Goal: Task Accomplishment & Management: Manage account settings

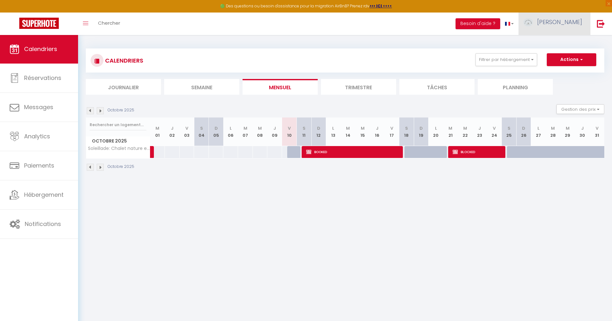
click at [549, 15] on link "[PERSON_NAME]" at bounding box center [554, 24] width 72 height 22
click at [567, 58] on link "Équipe" at bounding box center [565, 56] width 48 height 11
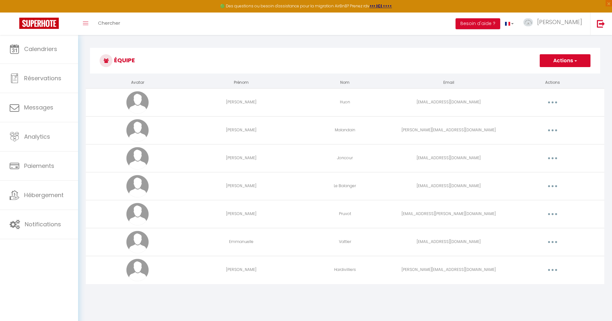
click at [553, 272] on button "button" at bounding box center [552, 270] width 18 height 10
click at [541, 282] on link "Editer" at bounding box center [536, 284] width 48 height 11
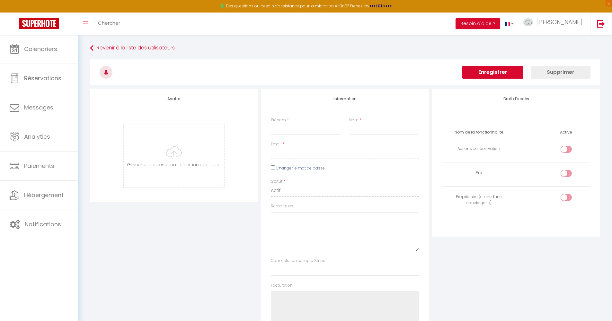
type input "[PERSON_NAME]"
type input "Hardivilliers"
type input "[PERSON_NAME][EMAIL_ADDRESS][DOMAIN_NAME]"
type textarea "[URL][DOMAIN_NAME]"
checkbox input "false"
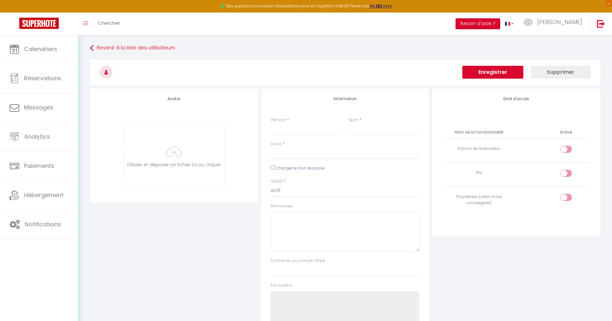
checkbox input "false"
checkbox input "true"
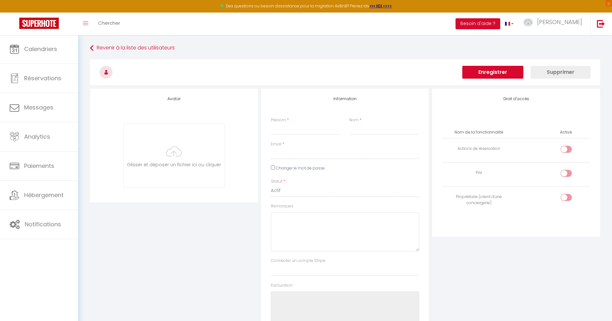
checkbox input "true"
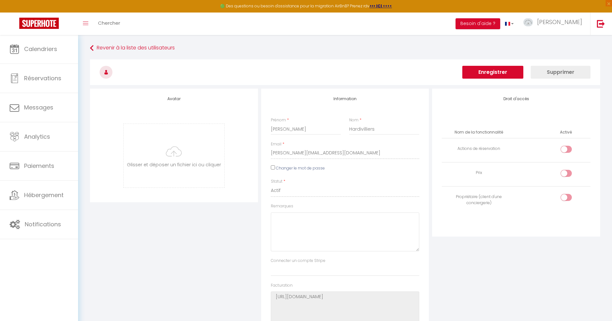
checkbox input "true"
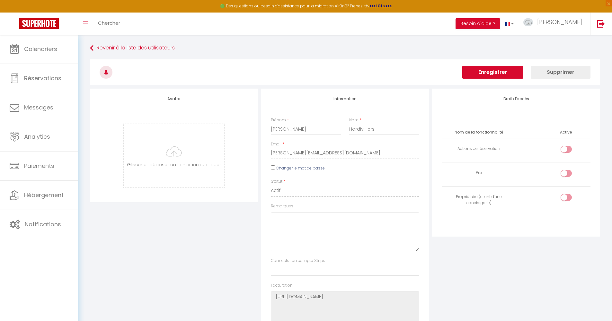
checkbox input "true"
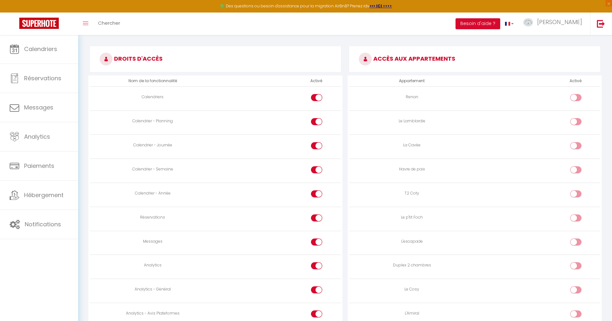
scroll to position [365, 0]
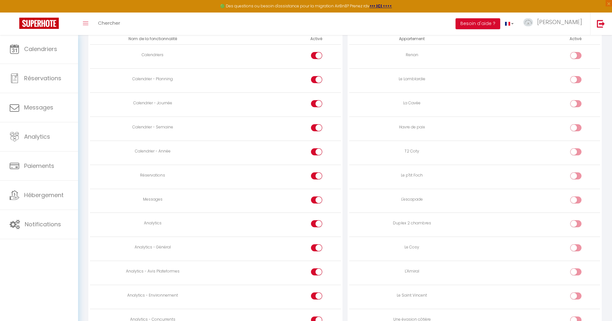
click at [317, 197] on input "checkbox" at bounding box center [321, 202] width 11 height 10
checkbox input "false"
click at [313, 220] on div at bounding box center [316, 223] width 11 height 7
click at [316, 220] on input "checkbox" at bounding box center [321, 225] width 11 height 10
checkbox input "false"
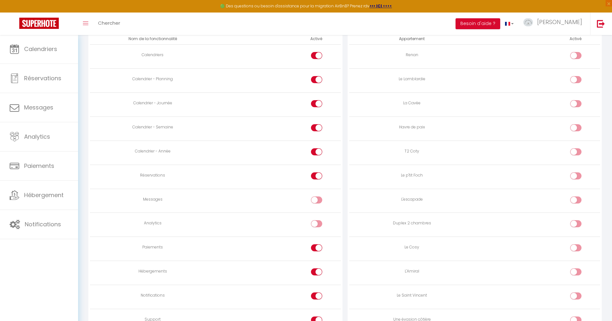
click at [315, 244] on div at bounding box center [316, 247] width 11 height 7
click at [316, 244] on input "checkbox" at bounding box center [321, 249] width 11 height 10
checkbox input "false"
click at [318, 268] on input "checkbox" at bounding box center [321, 273] width 11 height 10
checkbox input "false"
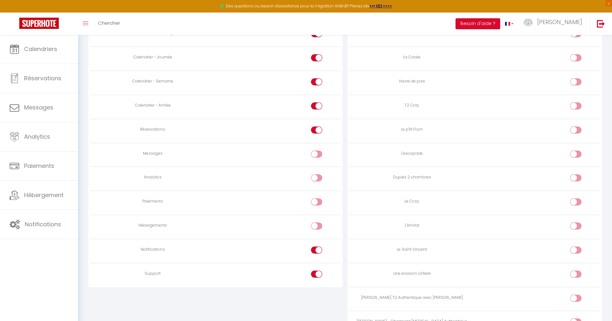
scroll to position [445, 0]
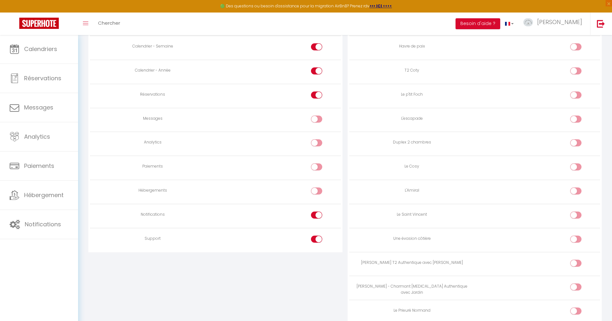
click at [316, 212] on div at bounding box center [316, 215] width 11 height 7
click at [316, 212] on input "checkbox" at bounding box center [321, 217] width 11 height 10
checkbox input "false"
click at [315, 236] on div at bounding box center [316, 239] width 11 height 7
click at [316, 236] on input "checkbox" at bounding box center [321, 241] width 11 height 10
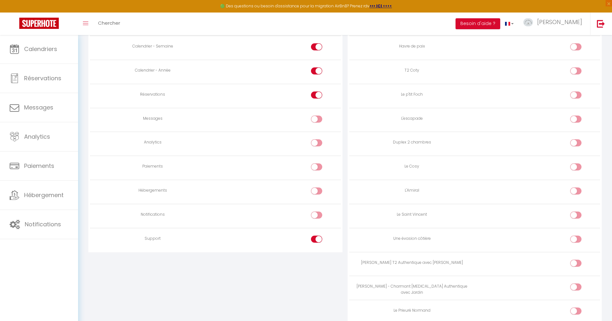
checkbox input "false"
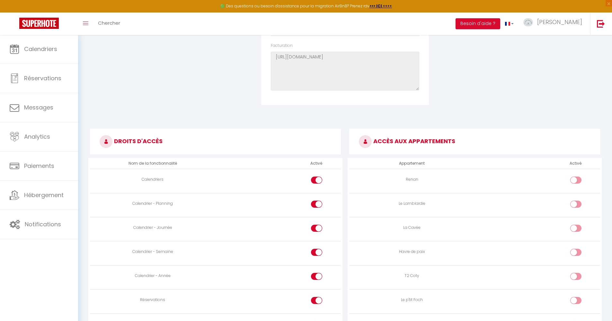
scroll to position [24, 0]
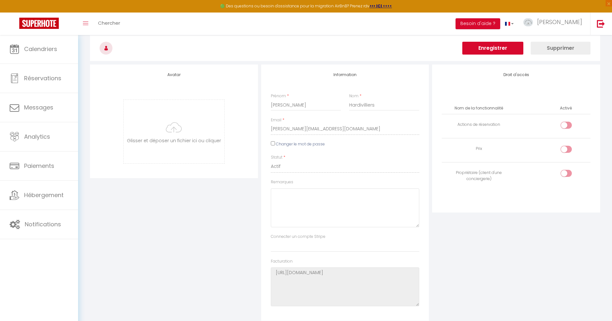
click at [486, 50] on button "Enregistrer" at bounding box center [492, 48] width 61 height 13
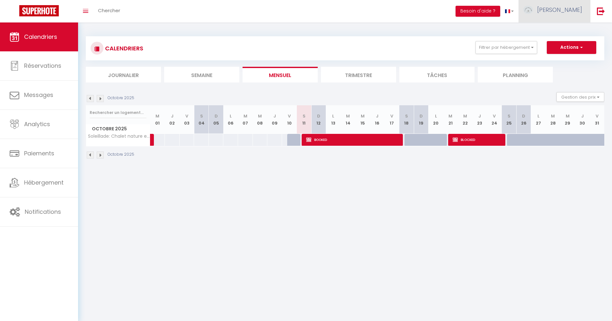
click at [574, 11] on span "[PERSON_NAME]" at bounding box center [559, 10] width 45 height 8
click at [551, 43] on link "Équipe" at bounding box center [565, 43] width 48 height 11
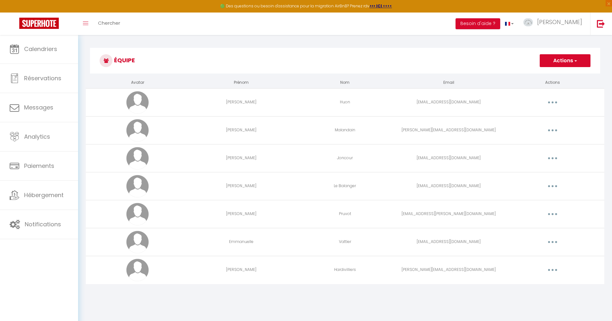
click at [550, 159] on button "button" at bounding box center [552, 158] width 18 height 10
click at [537, 171] on link "Editer" at bounding box center [536, 173] width 48 height 11
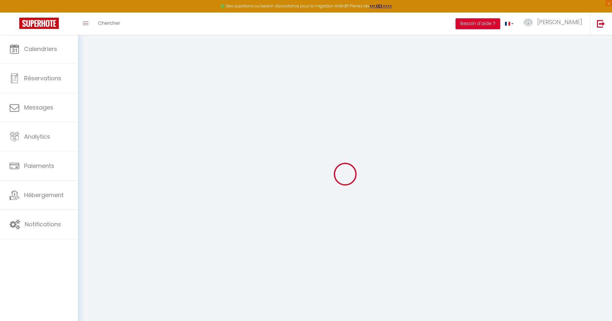
type input "[PERSON_NAME]"
type input "Joncour"
type input "[EMAIL_ADDRESS][DOMAIN_NAME]"
type textarea "[URL][DOMAIN_NAME]"
checkbox input "false"
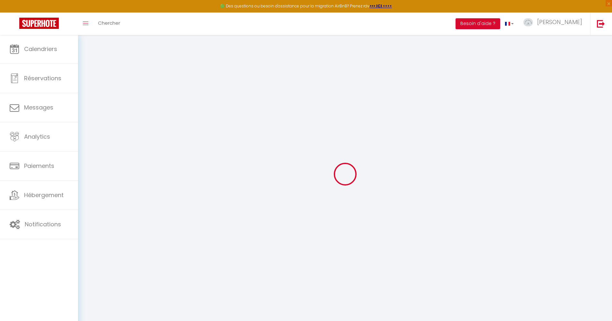
checkbox input "false"
checkbox input "true"
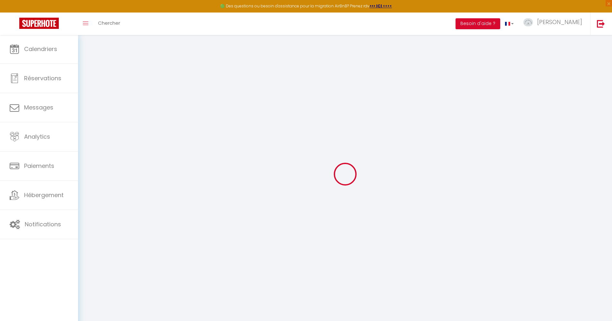
checkbox input "true"
checkbox input "false"
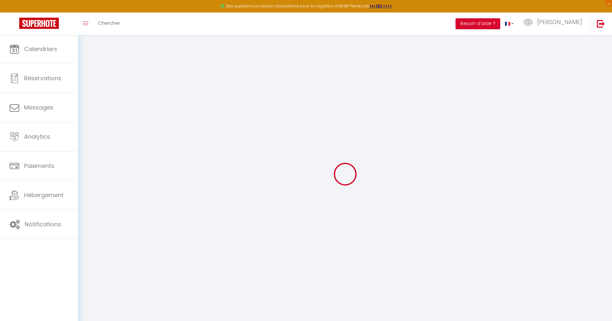
checkbox input "false"
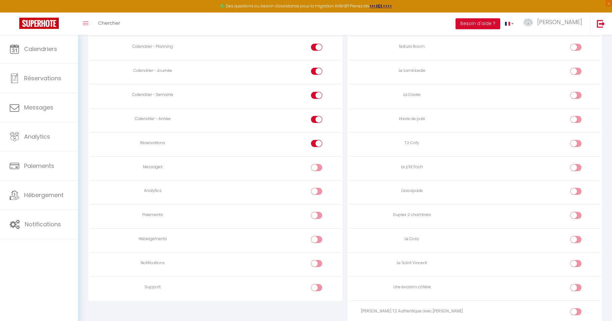
scroll to position [413, 0]
